Goal: Task Accomplishment & Management: Complete application form

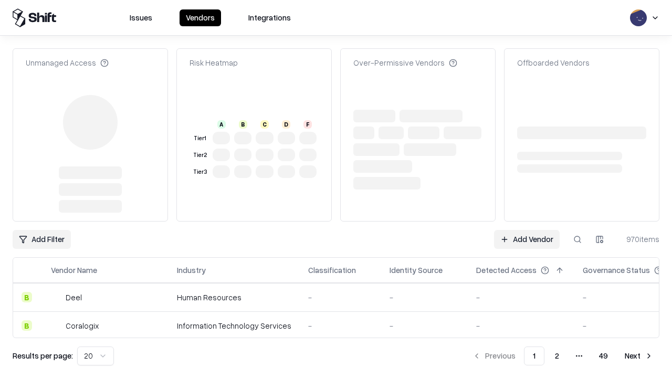
click at [527, 240] on link "Add Vendor" at bounding box center [527, 239] width 66 height 19
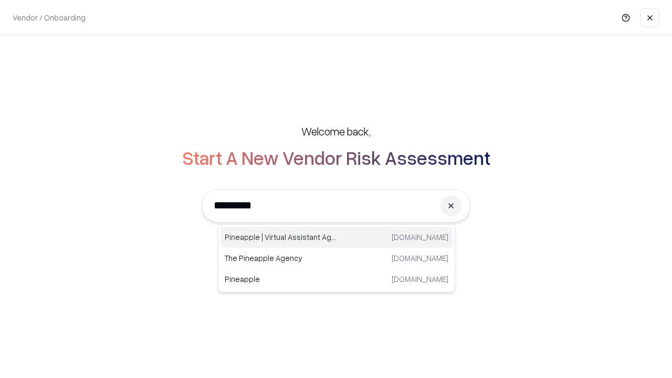
click at [337, 237] on div "Pineapple | Virtual Assistant Agency trypineapple.com" at bounding box center [337, 237] width 232 height 21
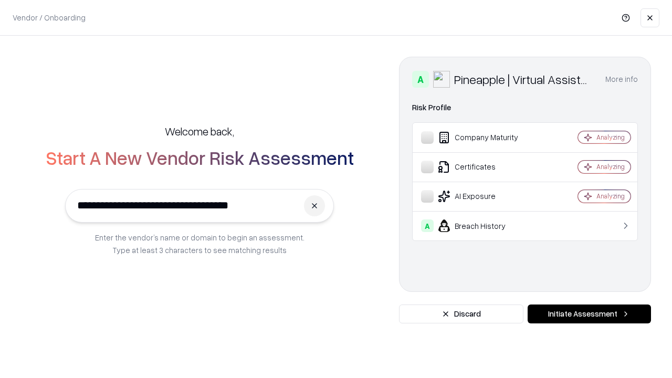
type input "**********"
click at [589, 314] on button "Initiate Assessment" at bounding box center [589, 314] width 123 height 19
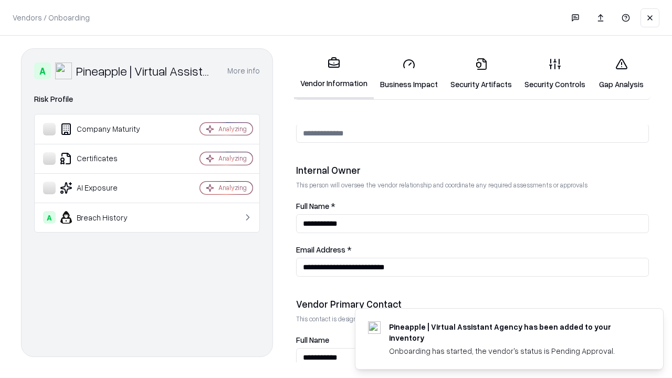
scroll to position [544, 0]
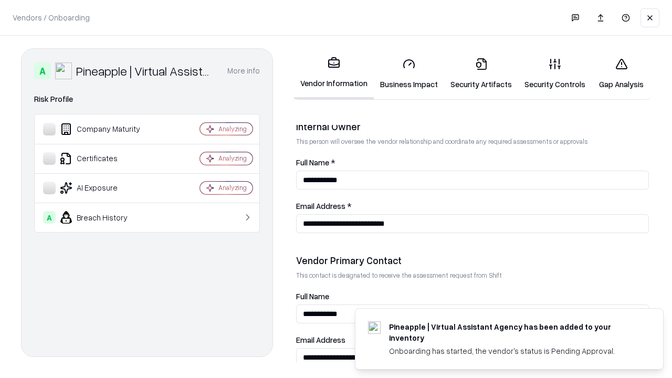
click at [409, 74] on link "Business Impact" at bounding box center [409, 73] width 70 height 49
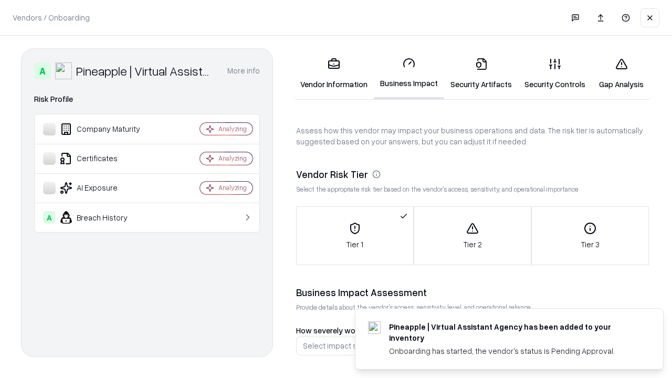
click at [481, 74] on link "Security Artifacts" at bounding box center [481, 73] width 74 height 49
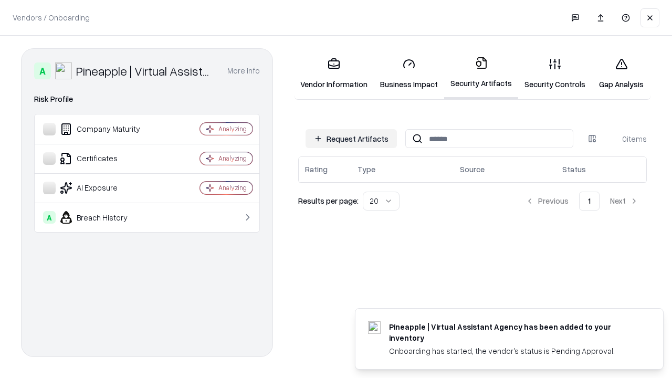
click at [351, 139] on button "Request Artifacts" at bounding box center [351, 138] width 91 height 19
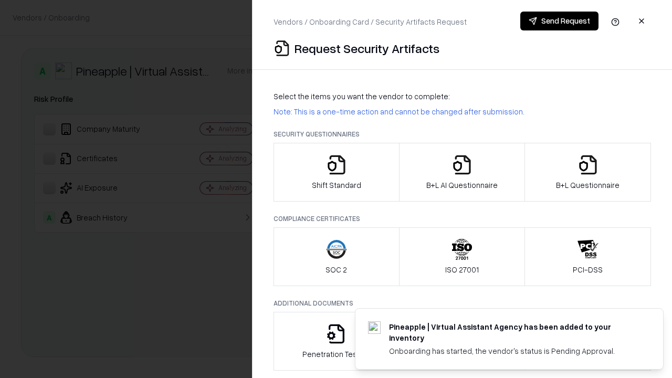
click at [336, 172] on icon "button" at bounding box center [336, 164] width 21 height 21
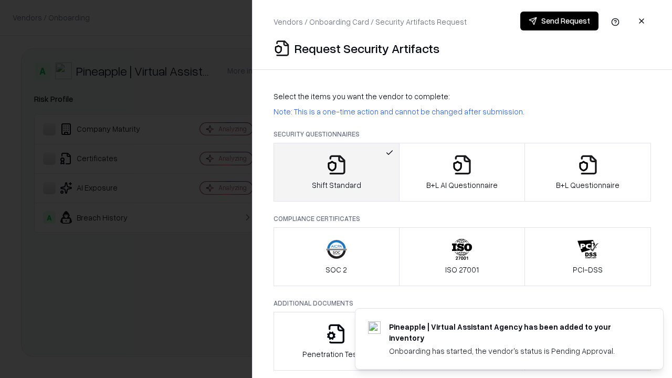
click at [559, 21] on button "Send Request" at bounding box center [560, 21] width 78 height 19
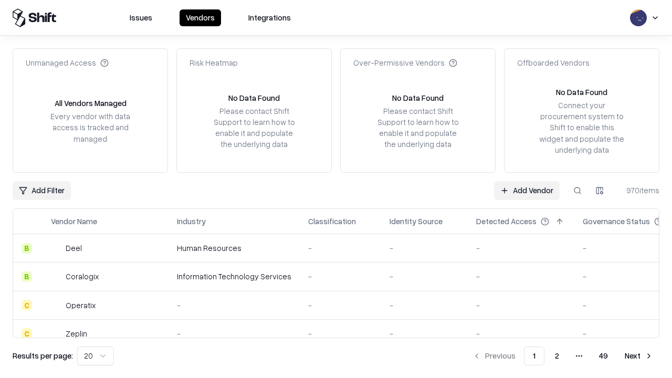
click at [578, 190] on button at bounding box center [577, 190] width 19 height 19
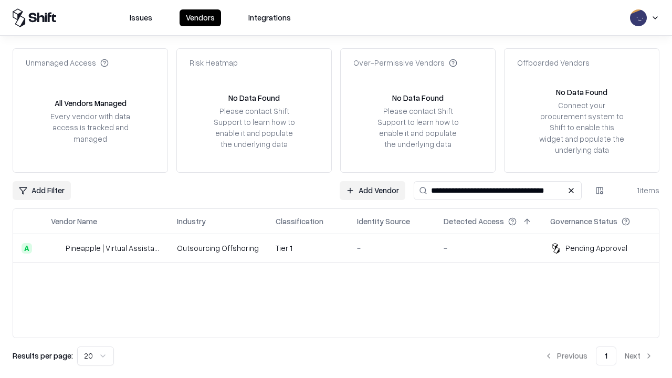
type input "**********"
click at [343, 248] on td "Tier 1" at bounding box center [307, 248] width 81 height 28
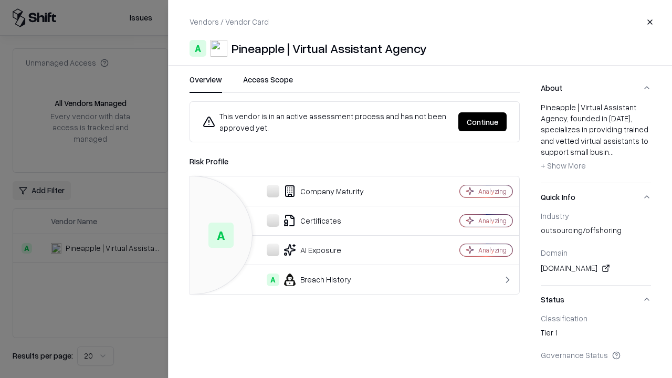
click at [483, 122] on button "Continue" at bounding box center [483, 121] width 48 height 19
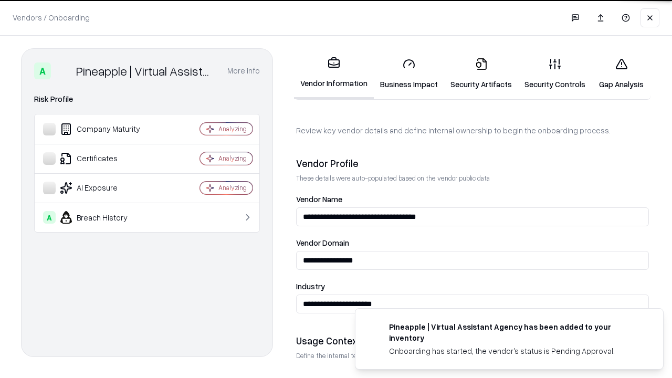
click at [481, 74] on link "Security Artifacts" at bounding box center [481, 73] width 74 height 49
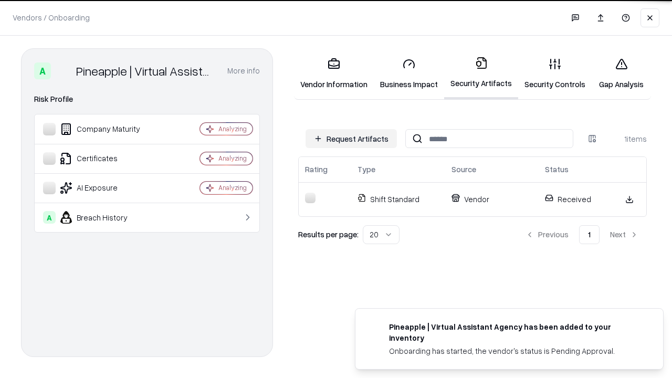
click at [555, 74] on link "Security Controls" at bounding box center [556, 73] width 74 height 49
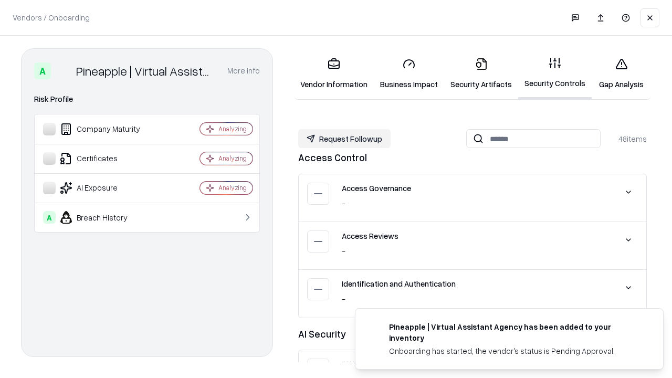
click at [345, 139] on button "Request Followup" at bounding box center [344, 138] width 92 height 19
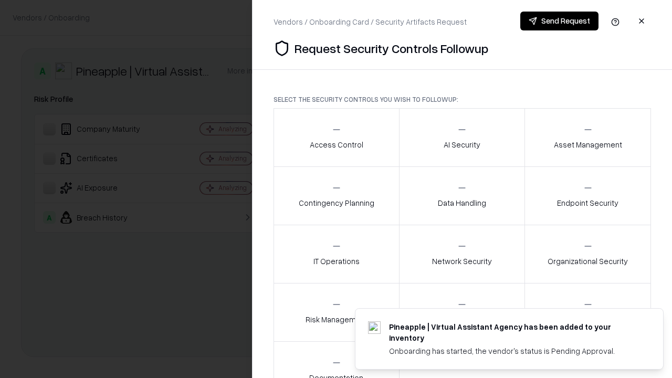
click at [336, 138] on div "Access Control" at bounding box center [337, 138] width 54 height 26
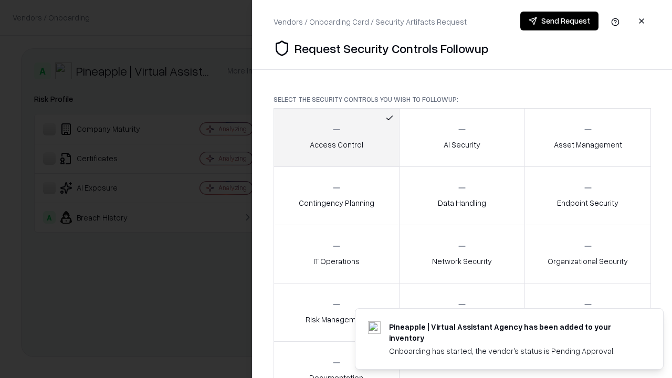
click at [559, 21] on button "Send Request" at bounding box center [560, 21] width 78 height 19
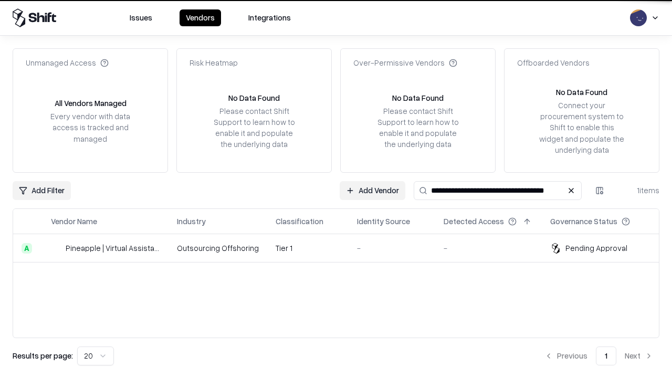
type input "**********"
click at [343, 248] on td "Tier 1" at bounding box center [307, 248] width 81 height 28
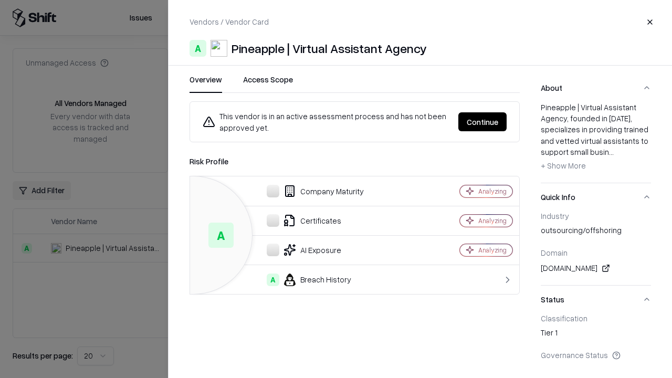
click at [483, 122] on button "Continue" at bounding box center [483, 121] width 48 height 19
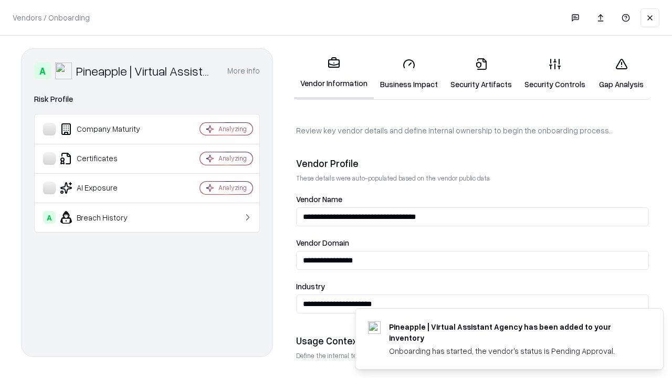
click at [621, 74] on link "Gap Analysis" at bounding box center [621, 73] width 59 height 49
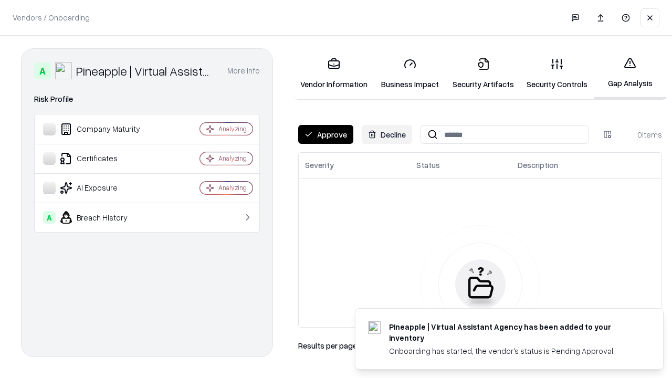
click at [326, 134] on button "Approve" at bounding box center [325, 134] width 55 height 19
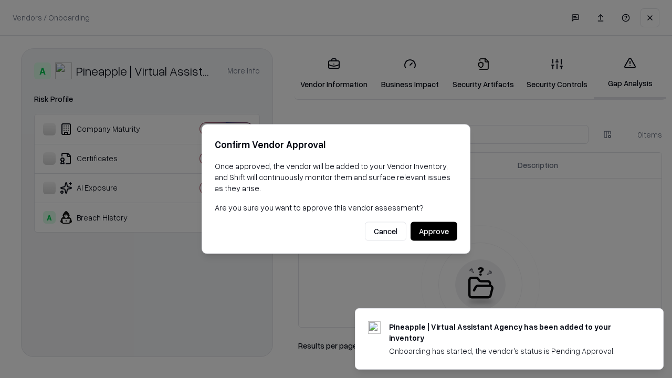
click at [434, 231] on button "Approve" at bounding box center [434, 231] width 47 height 19
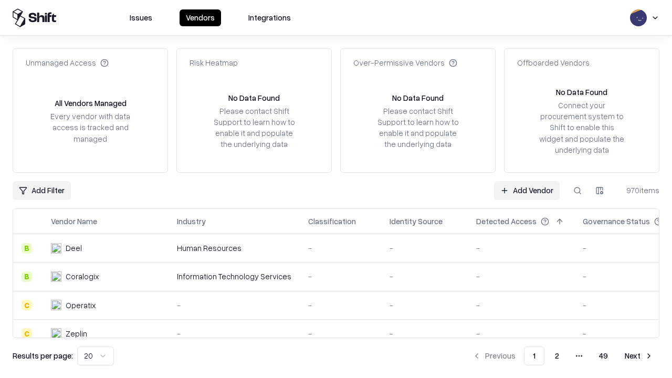
type input "**********"
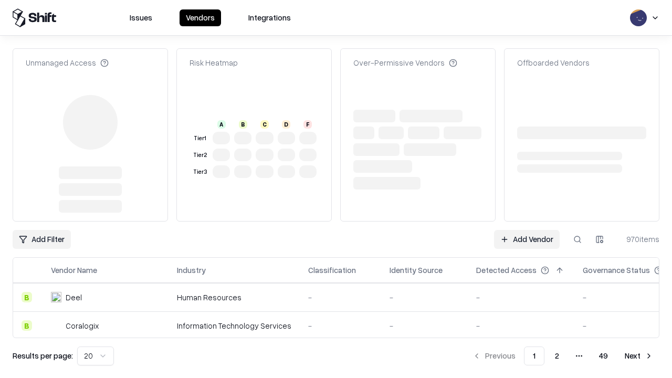
click at [527, 230] on link "Add Vendor" at bounding box center [527, 239] width 66 height 19
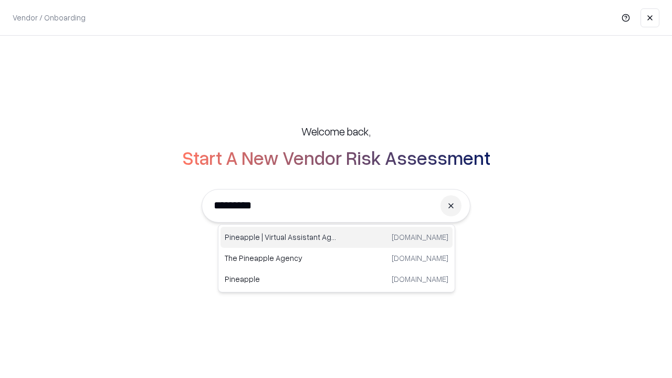
click at [337, 237] on div "Pineapple | Virtual Assistant Agency trypineapple.com" at bounding box center [337, 237] width 232 height 21
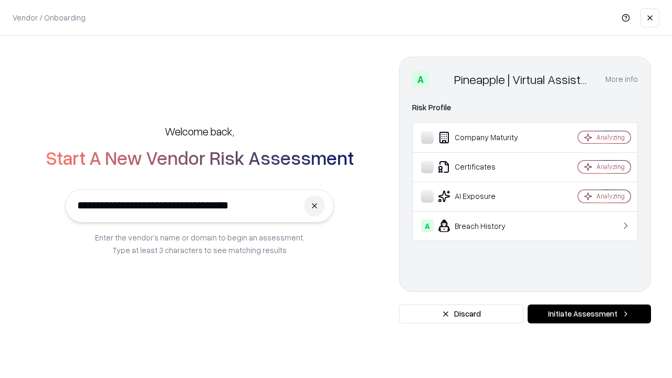
type input "**********"
click at [589, 314] on button "Initiate Assessment" at bounding box center [589, 314] width 123 height 19
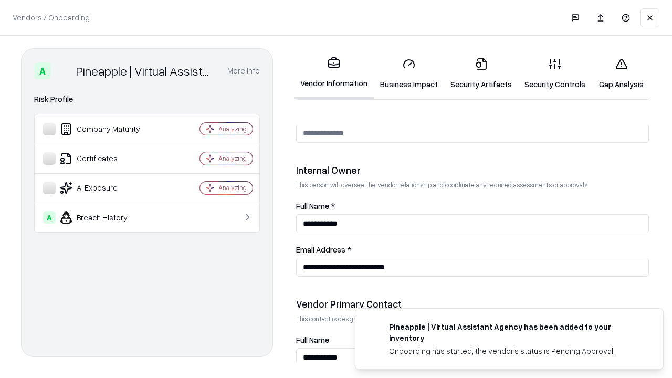
scroll to position [544, 0]
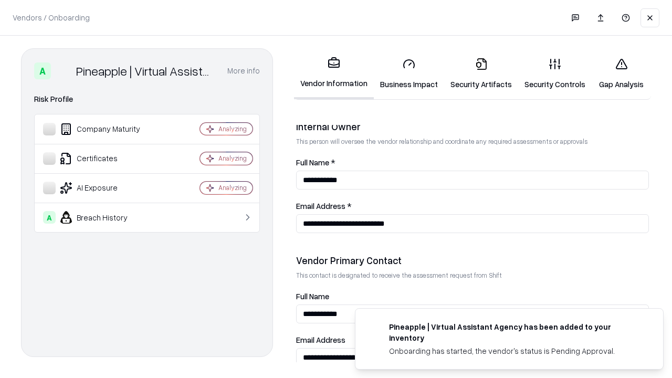
click at [621, 74] on link "Gap Analysis" at bounding box center [621, 73] width 59 height 49
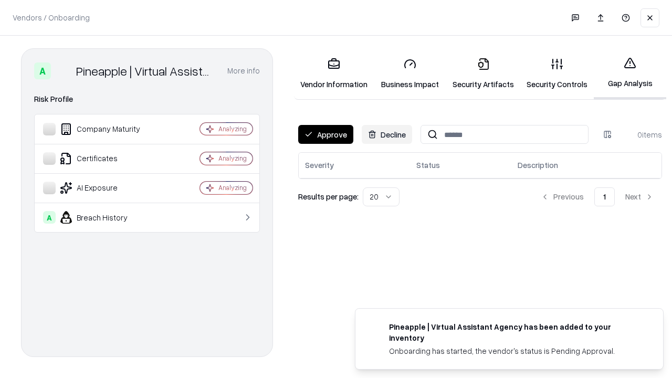
click at [326, 134] on button "Approve" at bounding box center [325, 134] width 55 height 19
